Goal: Task Accomplishment & Management: Complete application form

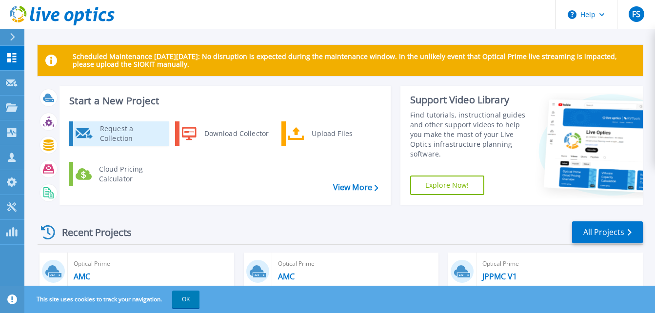
click at [147, 132] on div "Request a Collection" at bounding box center [130, 134] width 71 height 20
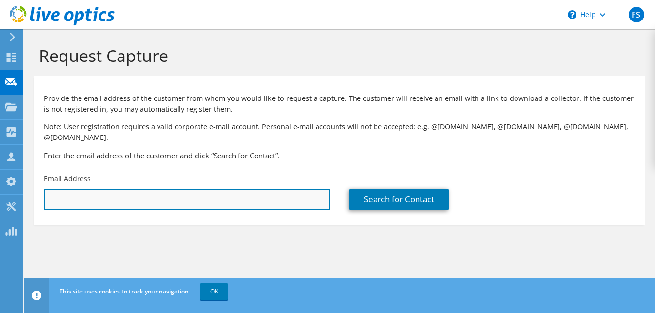
click at [185, 189] on input "text" at bounding box center [187, 199] width 286 height 21
paste input "[PERSON_NAME][EMAIL_ADDRESS][DOMAIN_NAME]"
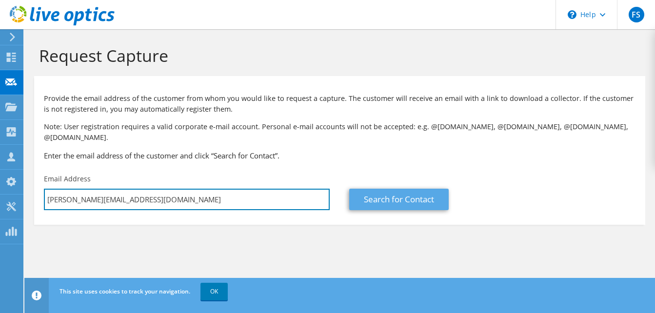
type input "w.alzyadat@mgc-gsa.jo"
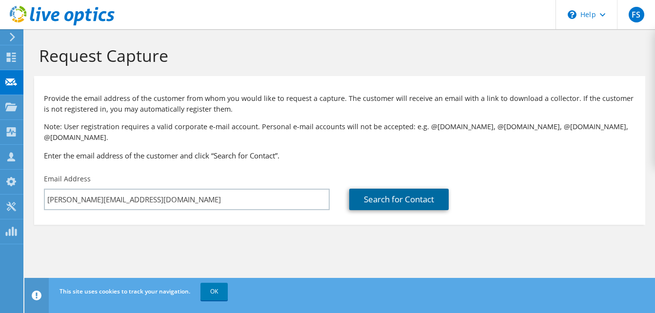
click at [416, 189] on link "Search for Contact" at bounding box center [399, 199] width 100 height 21
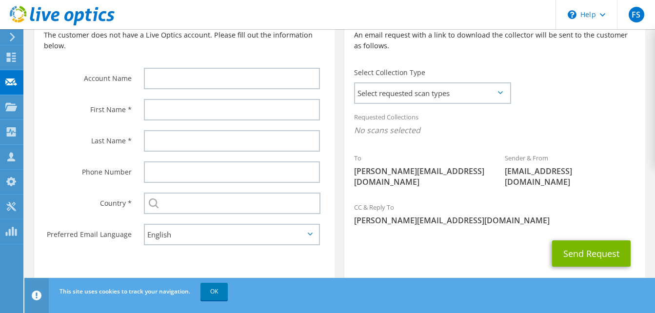
scroll to position [242, 0]
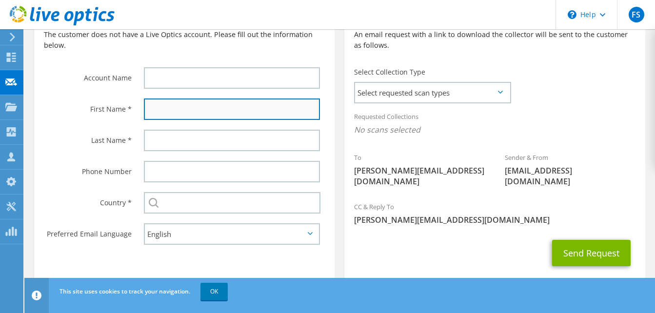
click at [239, 104] on input "text" at bounding box center [232, 109] width 176 height 21
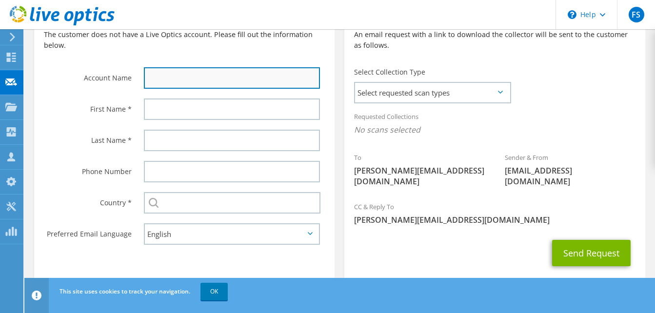
click at [211, 70] on input "text" at bounding box center [232, 77] width 176 height 21
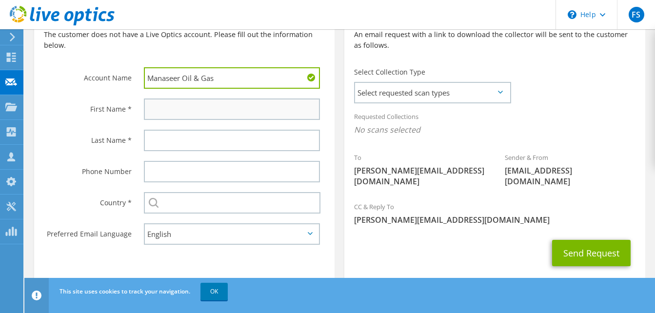
type input "Manaseer Oil & Gas"
click at [168, 99] on input "text" at bounding box center [232, 109] width 176 height 21
type input "Wesam"
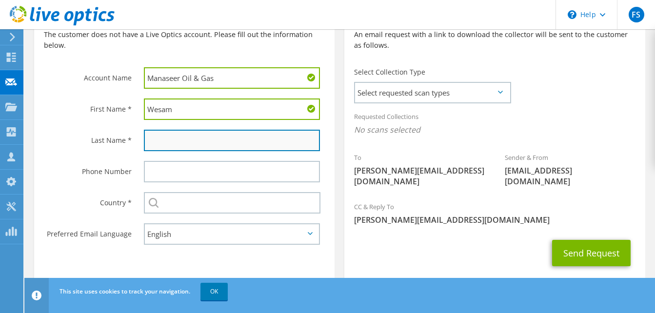
click at [168, 133] on input "text" at bounding box center [232, 140] width 176 height 21
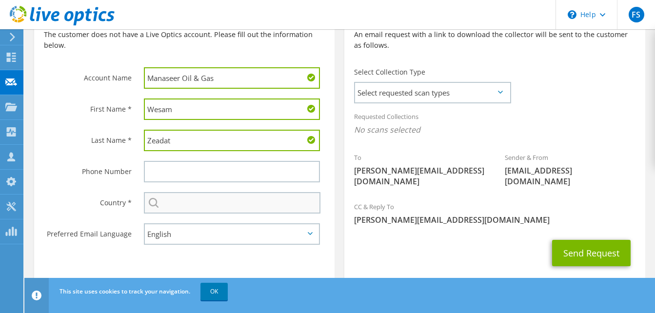
type input "Zeadat"
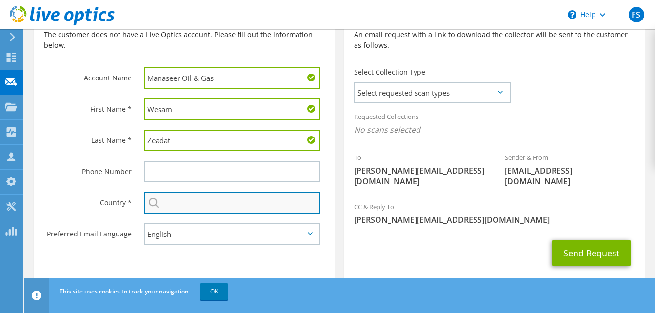
click at [180, 196] on input "text" at bounding box center [232, 202] width 177 height 21
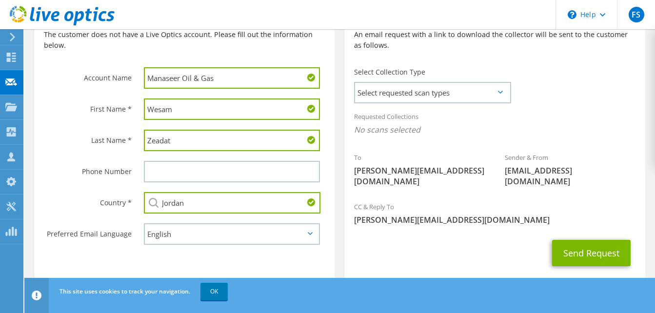
type input "Jordan"
click at [336, 232] on div "Register Customer The customer does not have a Live Optics account. Please fill…" at bounding box center [184, 142] width 310 height 298
click at [479, 88] on span "Select requested scan types" at bounding box center [432, 93] width 154 height 20
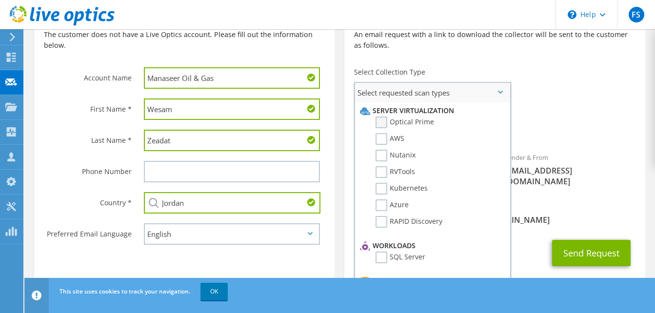
click at [385, 117] on label "Optical Prime" at bounding box center [405, 123] width 59 height 12
click at [0, 0] on input "Optical Prime" at bounding box center [0, 0] width 0 height 0
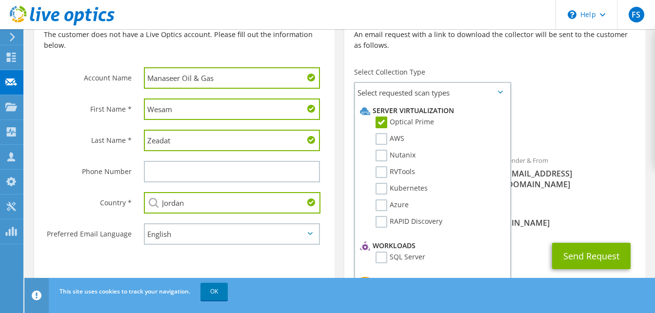
click at [549, 106] on div "Requested Collections No scans selected Optical Prime" at bounding box center [495, 125] width 301 height 39
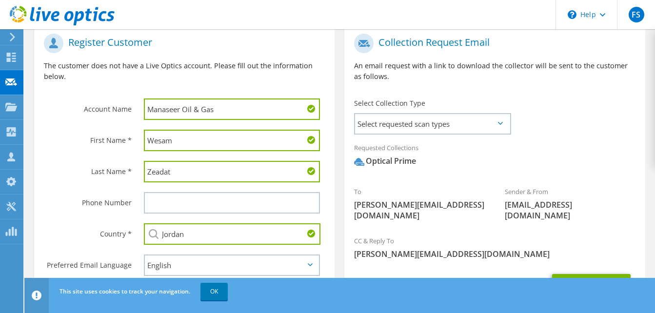
scroll to position [245, 0]
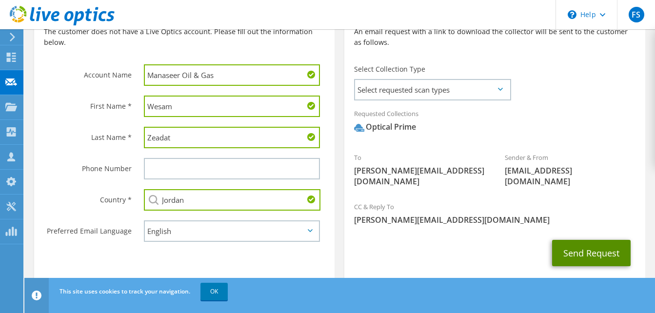
click at [589, 240] on button "Send Request" at bounding box center [591, 253] width 79 height 26
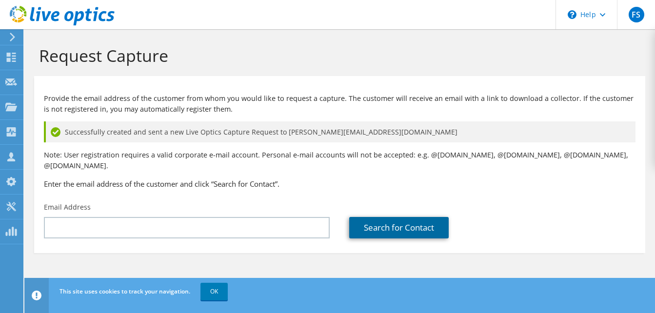
click at [398, 220] on link "Search for Contact" at bounding box center [399, 227] width 100 height 21
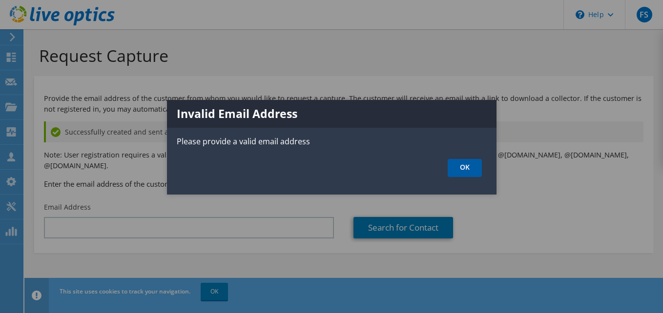
click at [471, 160] on div "Invalid Email Address Please provide a valid email address OK" at bounding box center [331, 147] width 329 height 95
drag, startPoint x: 471, startPoint y: 161, endPoint x: 465, endPoint y: 166, distance: 8.6
click at [465, 166] on link "OK" at bounding box center [464, 168] width 34 height 18
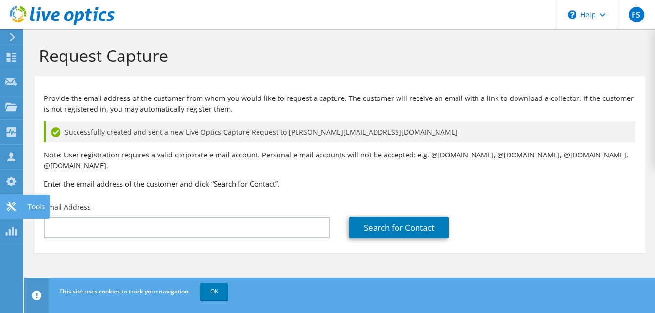
click at [12, 203] on icon at bounding box center [11, 206] width 12 height 9
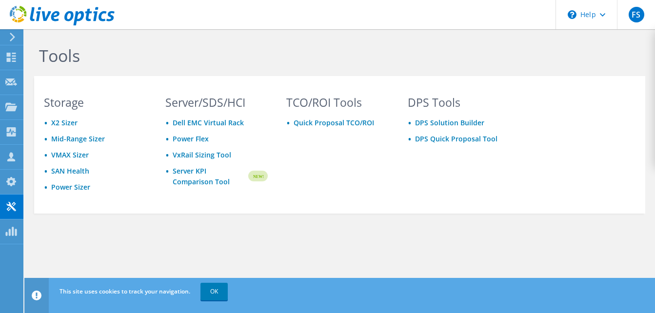
click at [10, 40] on icon at bounding box center [12, 37] width 7 height 9
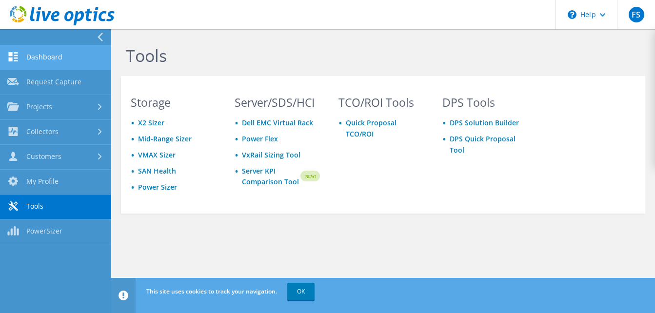
click at [37, 54] on link "Dashboard" at bounding box center [55, 57] width 111 height 25
